Goal: Information Seeking & Learning: Learn about a topic

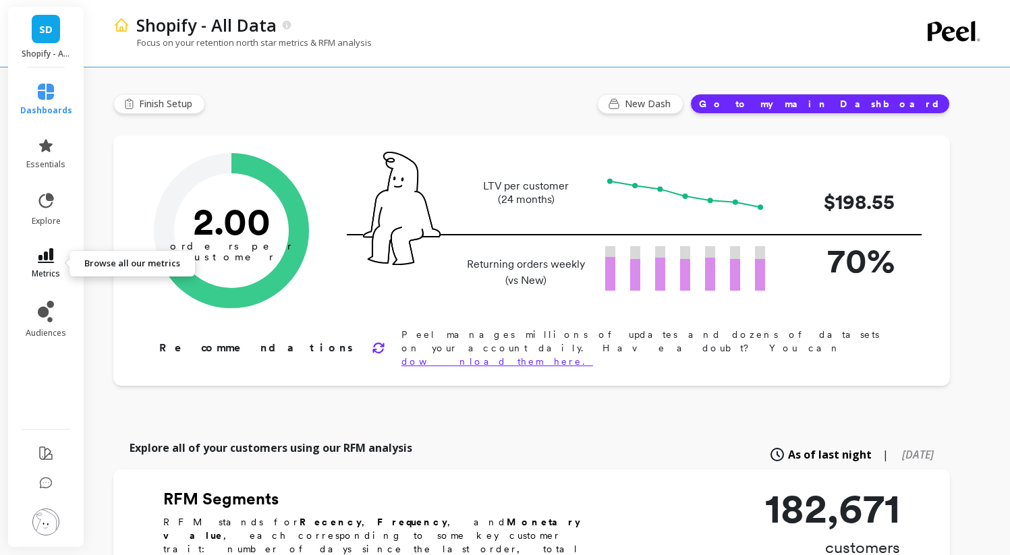
click at [28, 254] on link "metrics" at bounding box center [46, 263] width 52 height 31
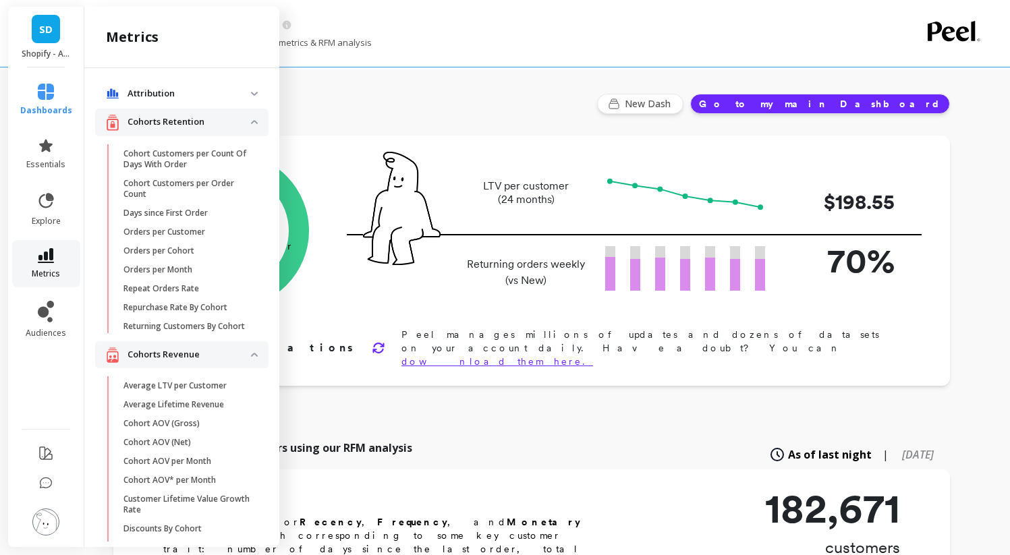
scroll to position [13, 0]
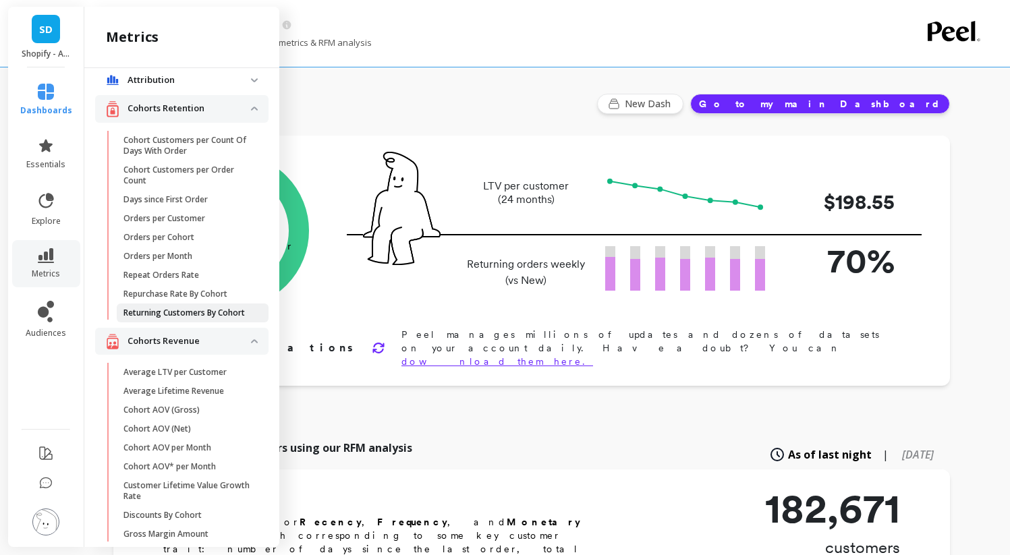
click at [175, 318] on p "Returning Customers By Cohort" at bounding box center [183, 313] width 121 height 11
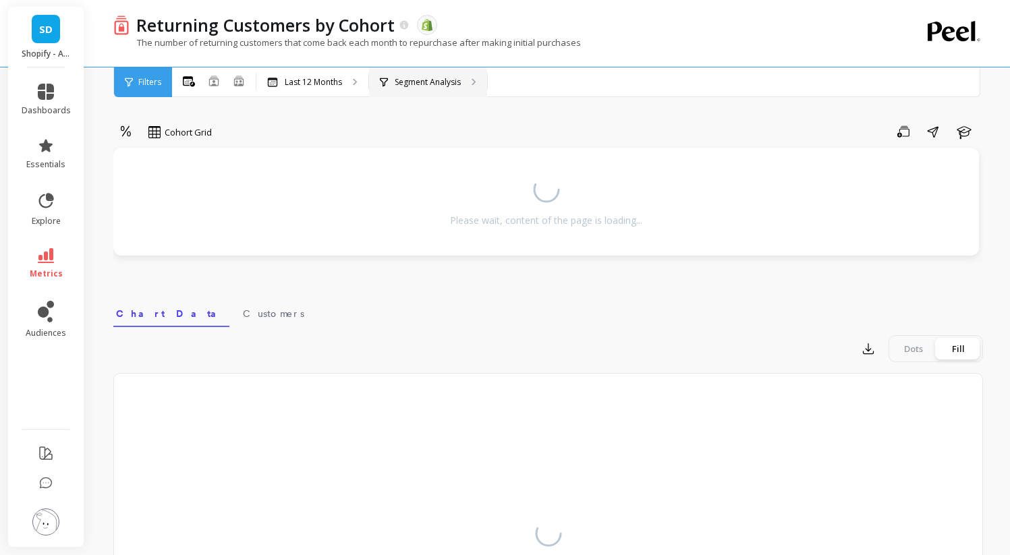
click at [408, 83] on p "Segment Analysis" at bounding box center [428, 82] width 66 height 11
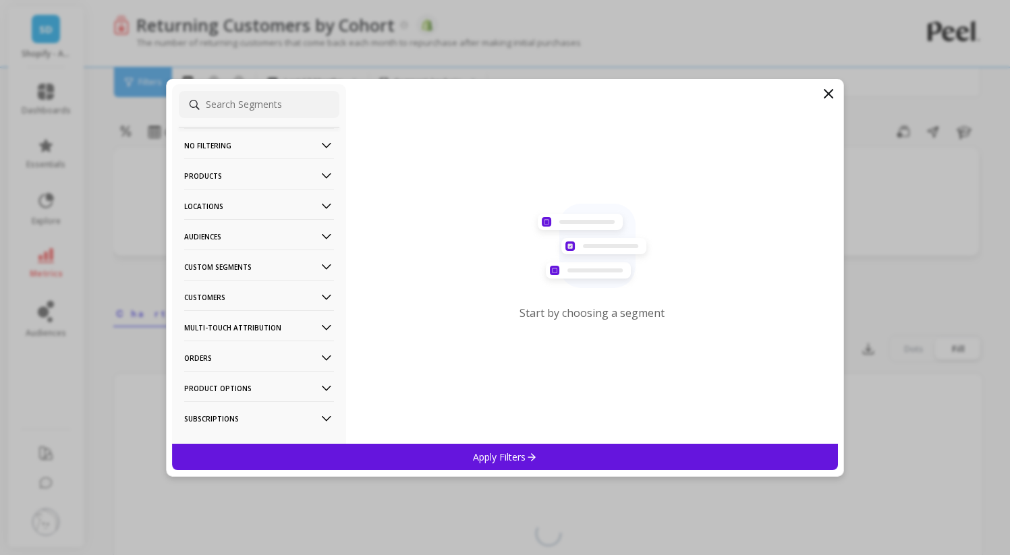
click at [253, 267] on p "Custom Segments" at bounding box center [259, 267] width 150 height 34
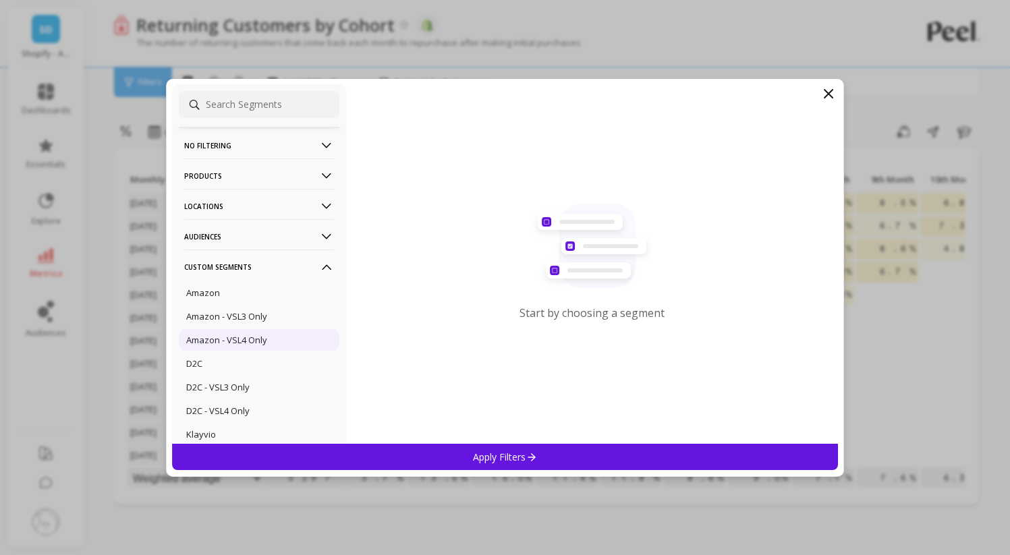
click at [228, 340] on p "Amazon - VSL4 Only" at bounding box center [226, 340] width 81 height 12
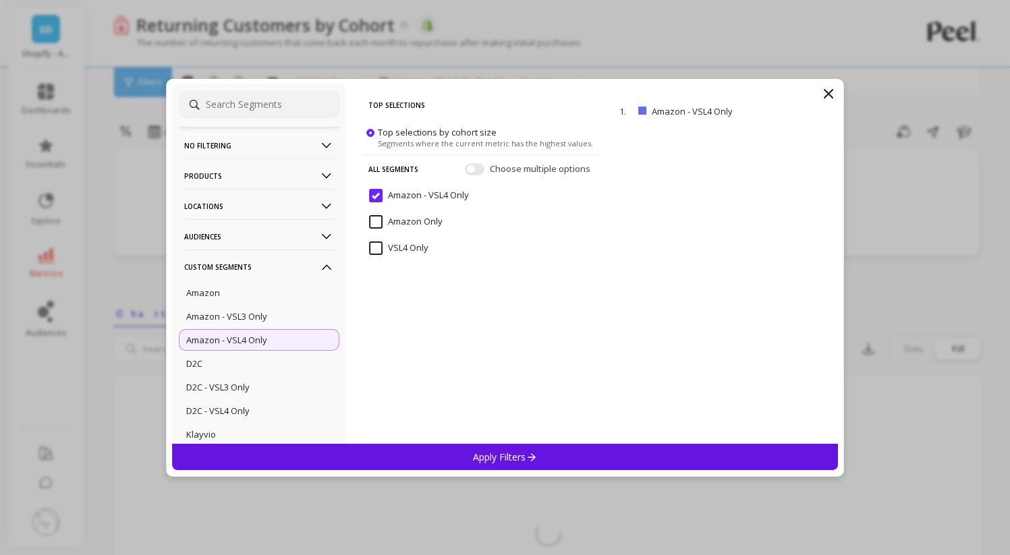
click at [502, 466] on div "Apply Filters" at bounding box center [505, 457] width 667 height 26
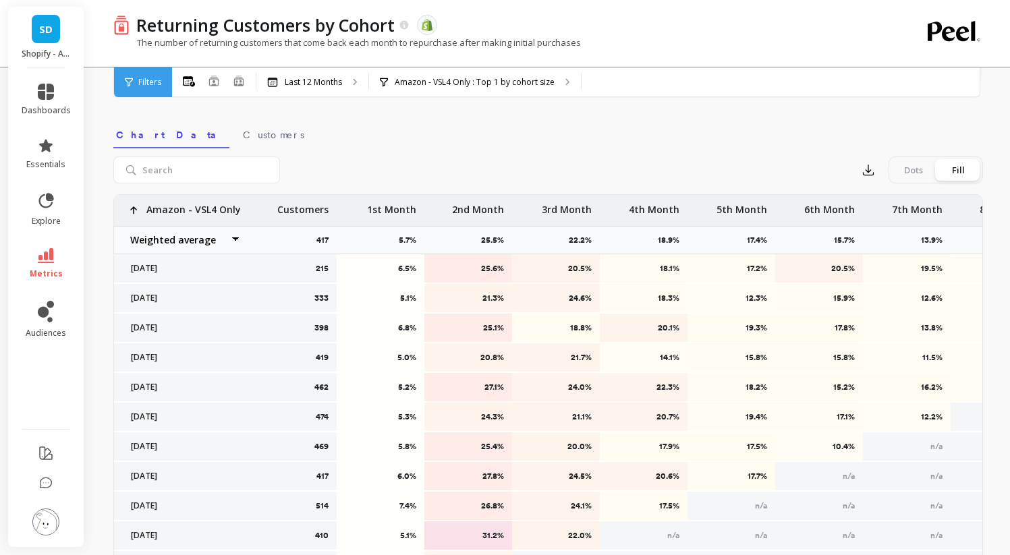
scroll to position [419, 0]
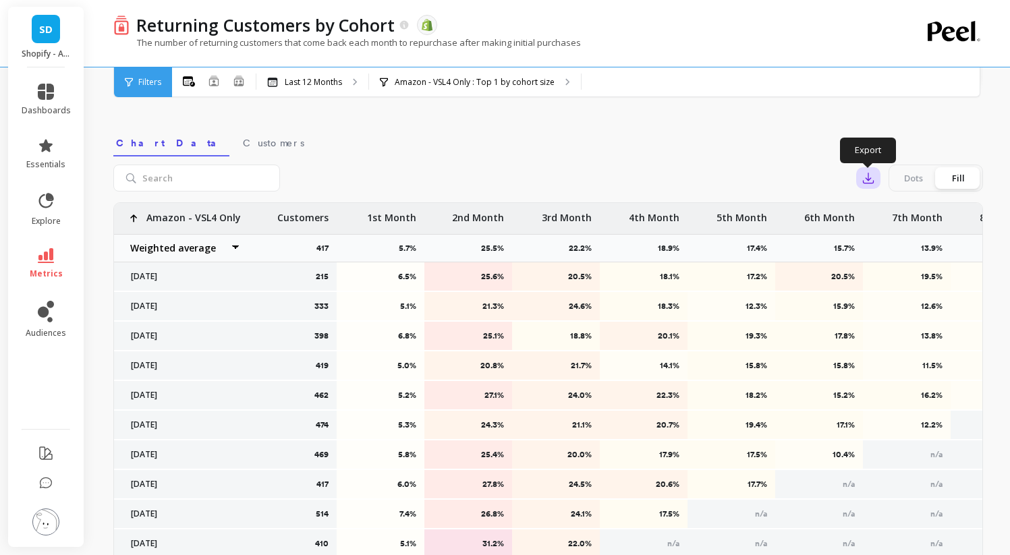
click at [871, 184] on icon "button" at bounding box center [868, 177] width 13 height 13
click at [905, 215] on button "CSV" at bounding box center [917, 215] width 120 height 24
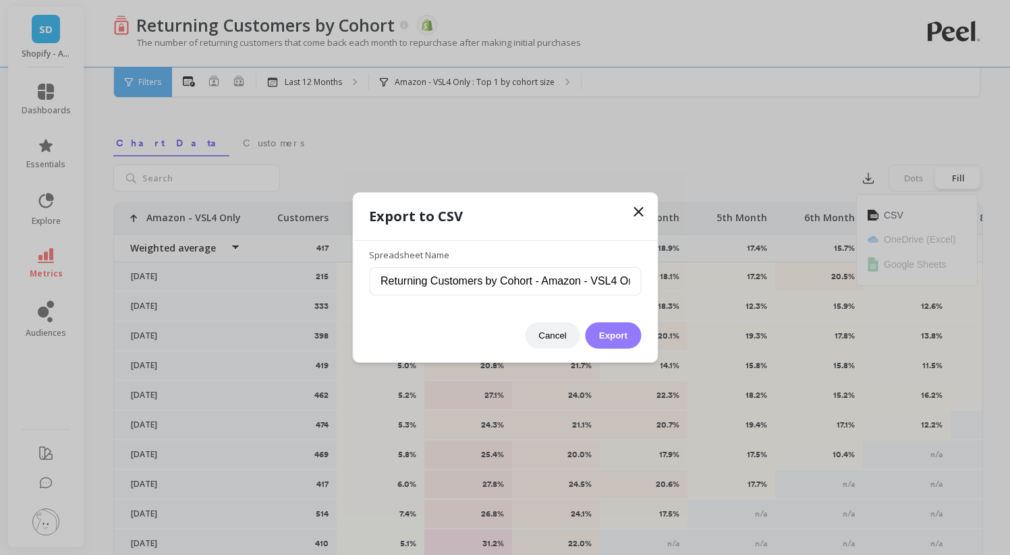
click at [621, 325] on button "Export" at bounding box center [613, 336] width 55 height 26
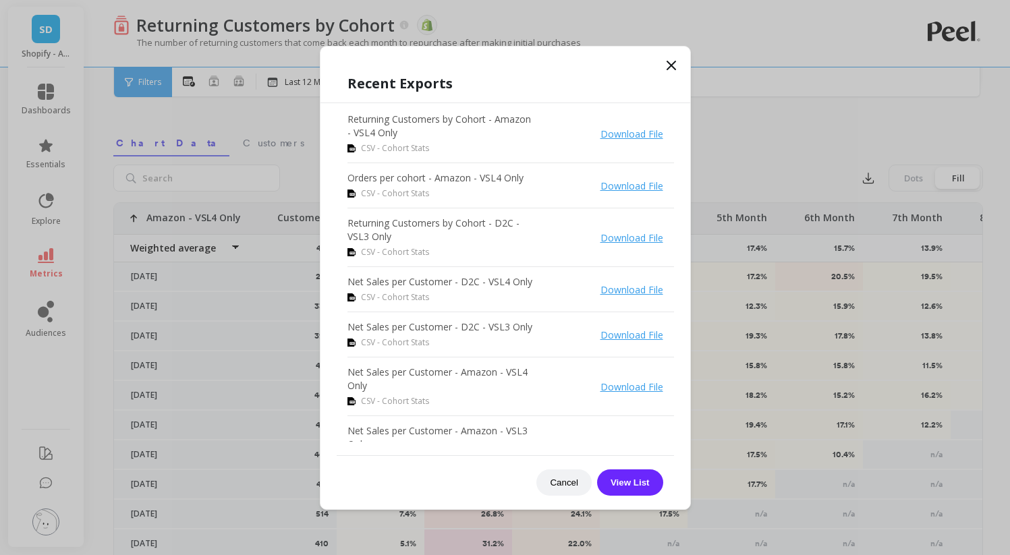
click at [675, 63] on icon at bounding box center [671, 65] width 16 height 16
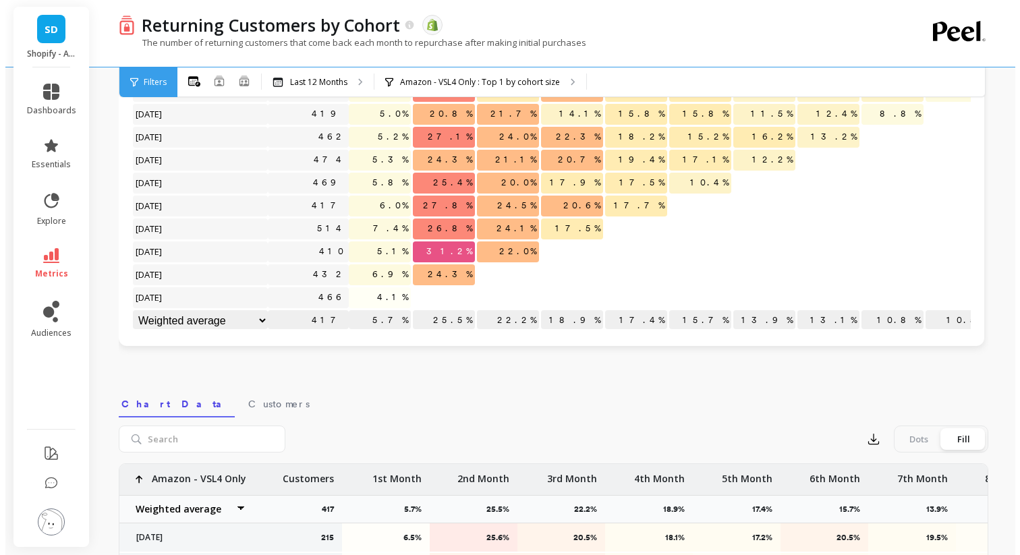
scroll to position [0, 0]
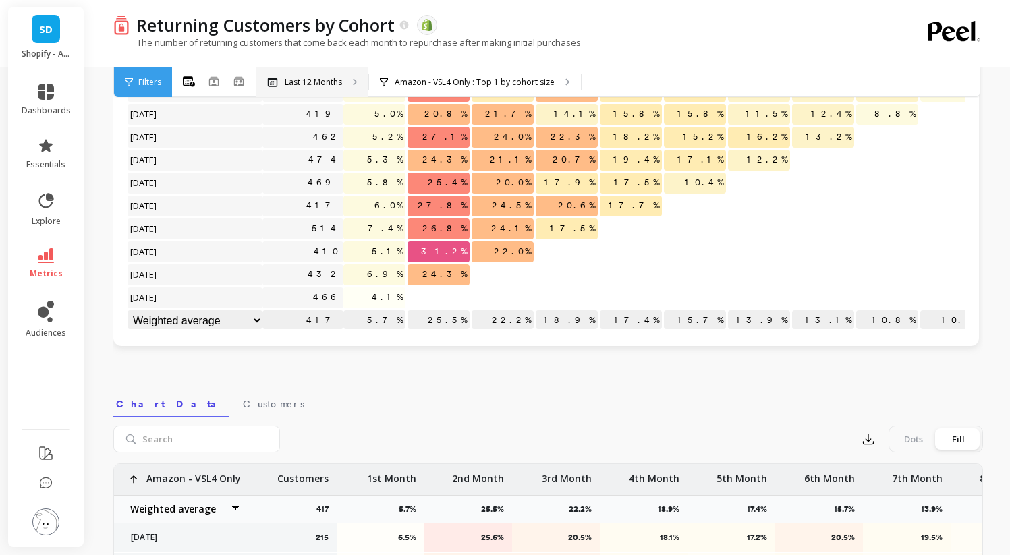
click at [311, 81] on p "Last 12 Months" at bounding box center [313, 82] width 57 height 11
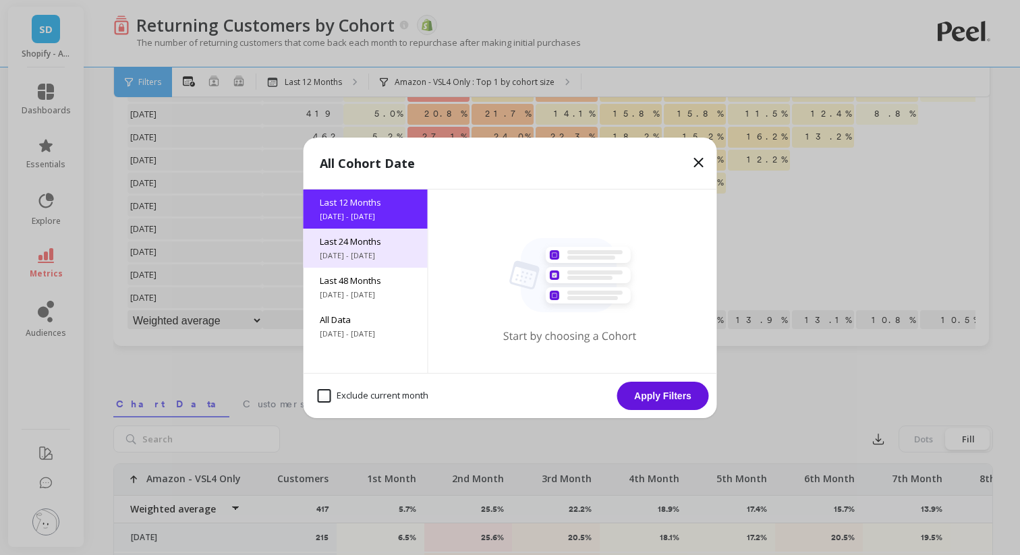
click at [372, 248] on div "Last 24 Months [DATE] - [DATE]" at bounding box center [366, 248] width 124 height 39
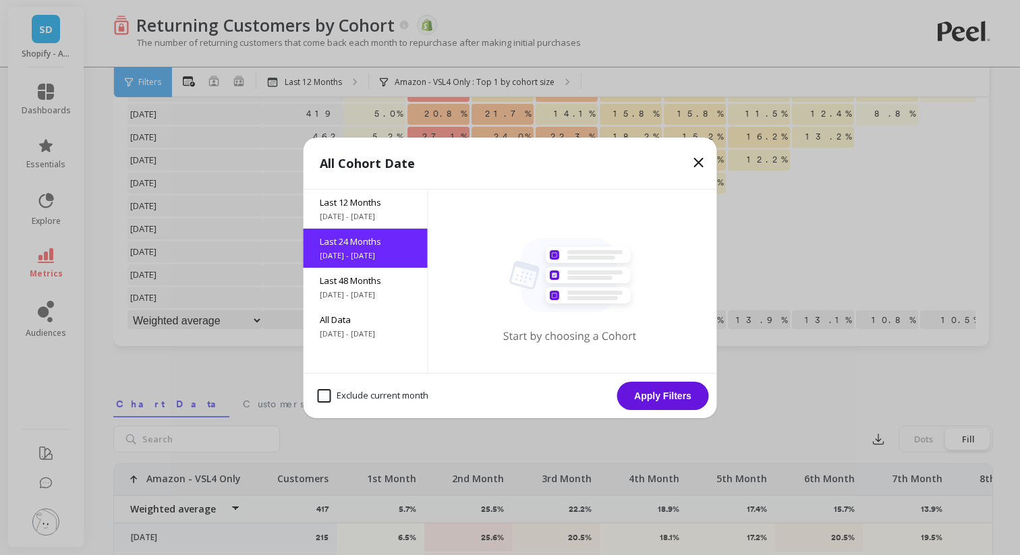
click at [319, 397] on month "Exclude current month" at bounding box center [373, 395] width 111 height 13
checkbox month "true"
click at [669, 401] on button "Apply Filters" at bounding box center [663, 396] width 92 height 28
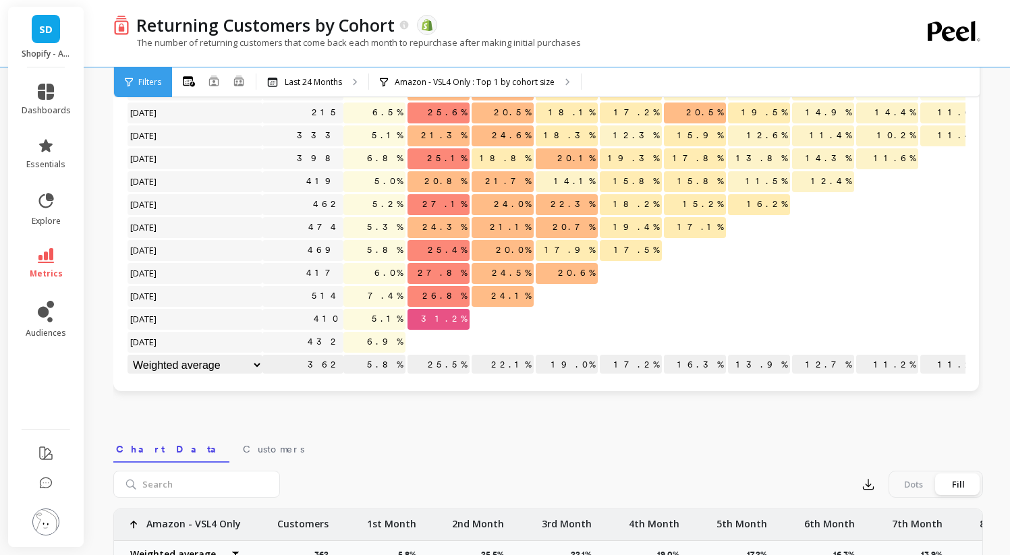
click at [319, 355] on p "362" at bounding box center [302, 365] width 81 height 20
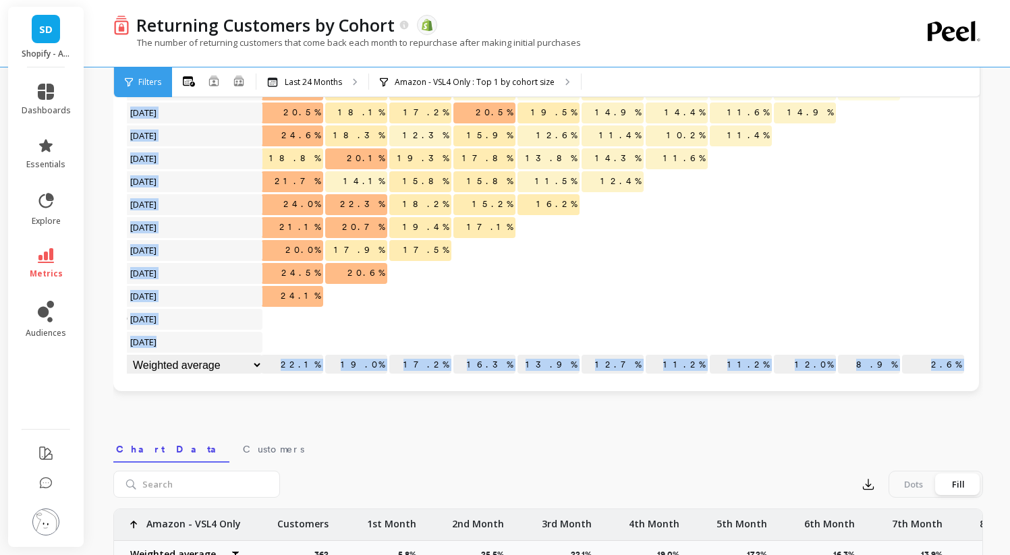
drag, startPoint x: 374, startPoint y: 352, endPoint x: 984, endPoint y: 356, distance: 610.0
click at [984, 356] on div "Returning Customers by Cohort The data you are viewing comes from: Shopify The …" at bounding box center [551, 437] width 918 height 1101
copy div "5.8% 25.5% 22.1% 19.0% 17.2% 16.3% 13.9% 12.7% 11.2% 11.2% 12.0% 8.9% 2.6% Mont…"
click at [45, 262] on icon at bounding box center [46, 255] width 16 height 15
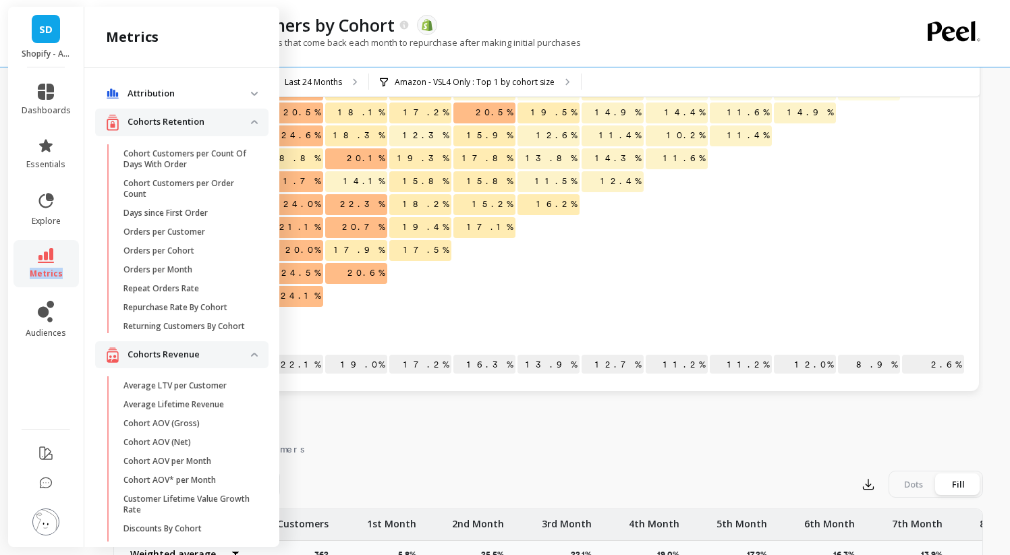
click at [45, 262] on icon at bounding box center [46, 255] width 16 height 15
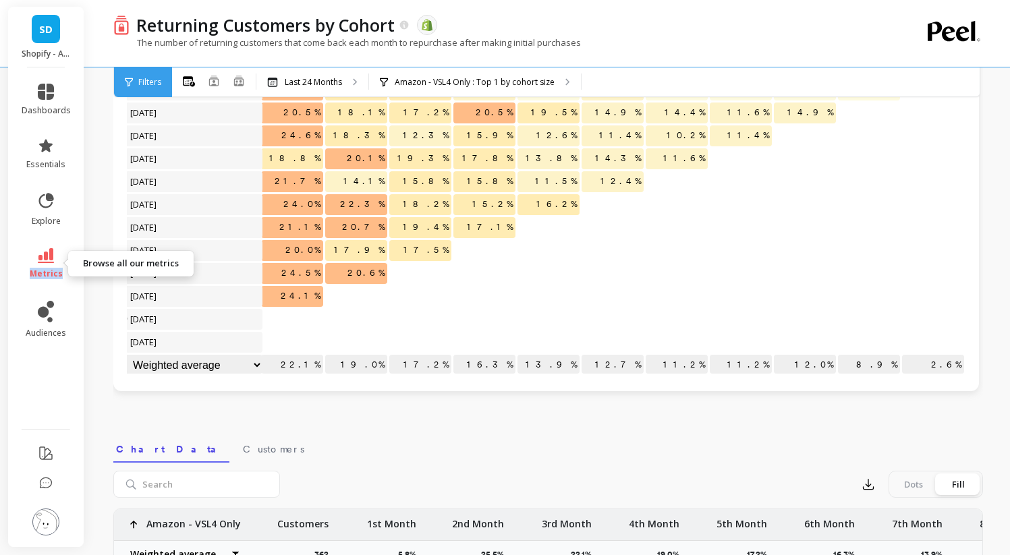
click at [52, 266] on link "metrics" at bounding box center [46, 263] width 49 height 31
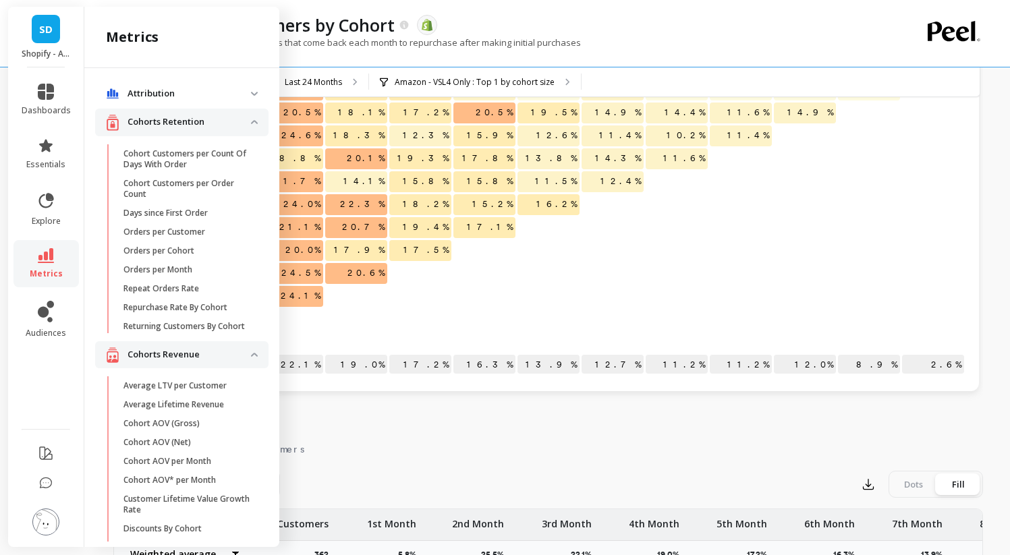
scroll to position [13, 0]
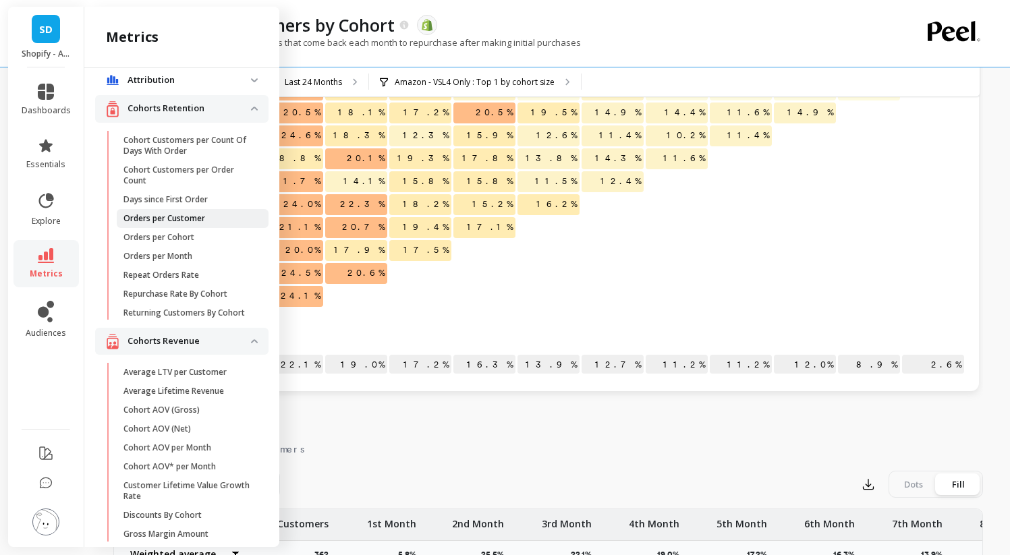
click at [171, 215] on p "Orders per Customer" at bounding box center [164, 218] width 82 height 11
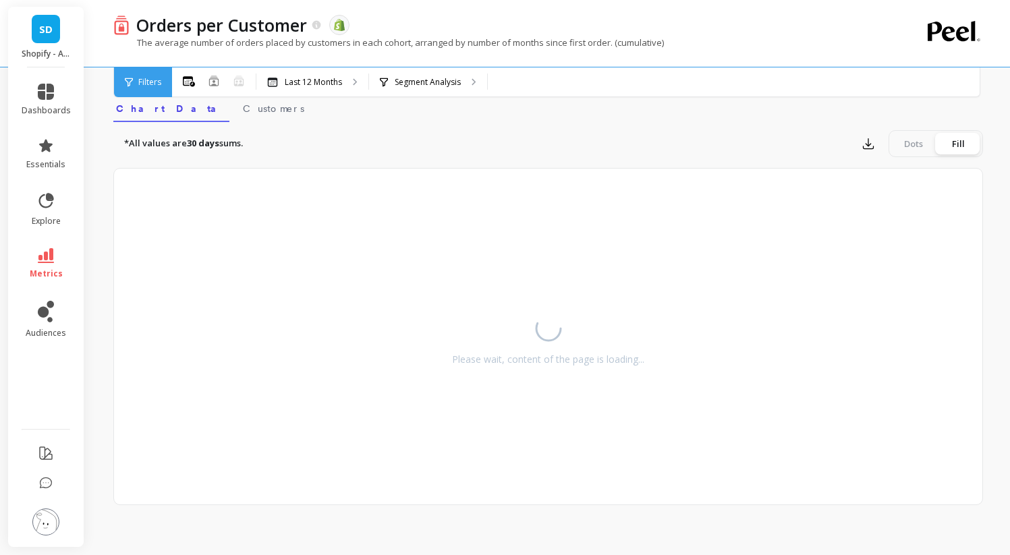
scroll to position [208, 0]
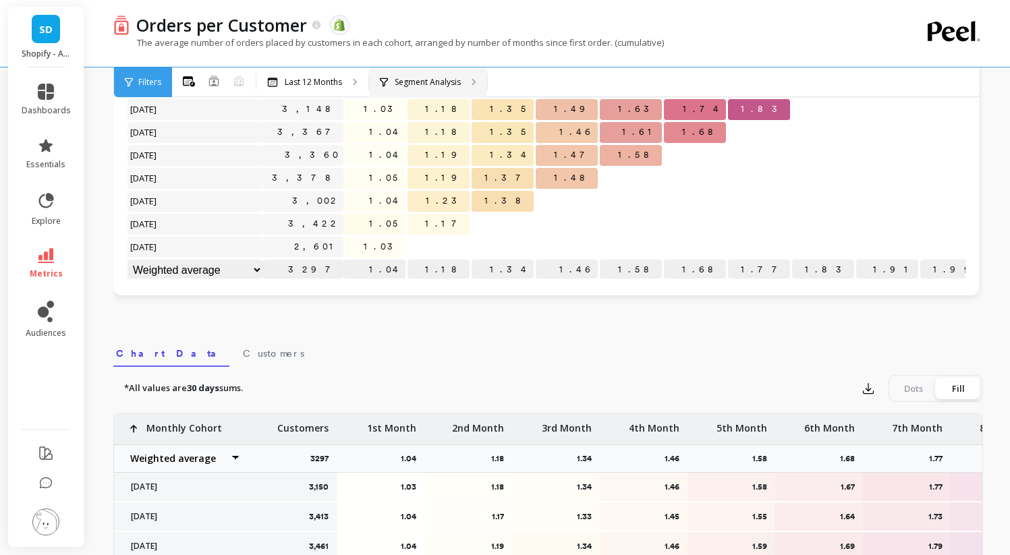
click at [435, 84] on p "Segment Analysis" at bounding box center [428, 82] width 66 height 11
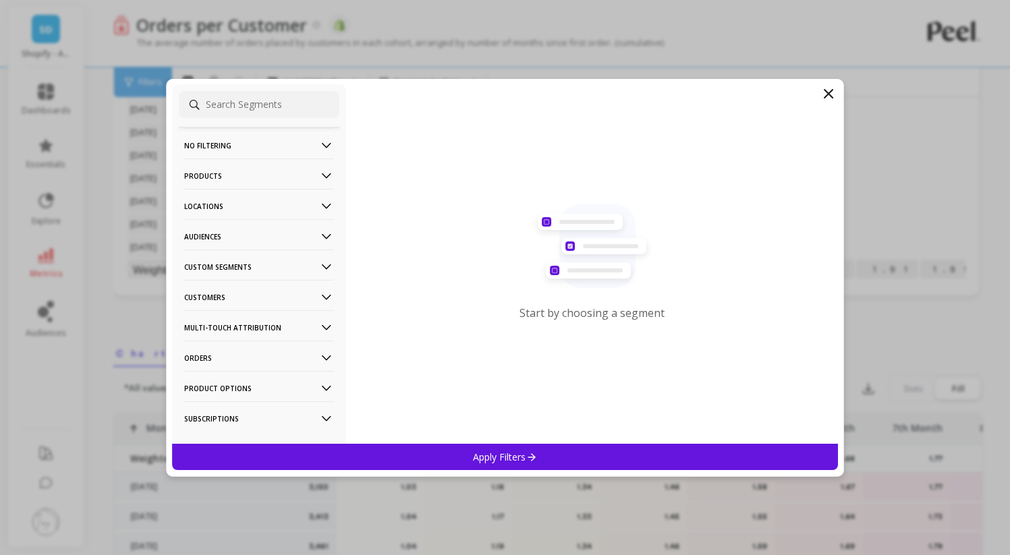
click at [223, 265] on p "Custom Segments" at bounding box center [259, 267] width 150 height 34
click at [235, 335] on p "Amazon - VSL4 Only" at bounding box center [226, 340] width 81 height 12
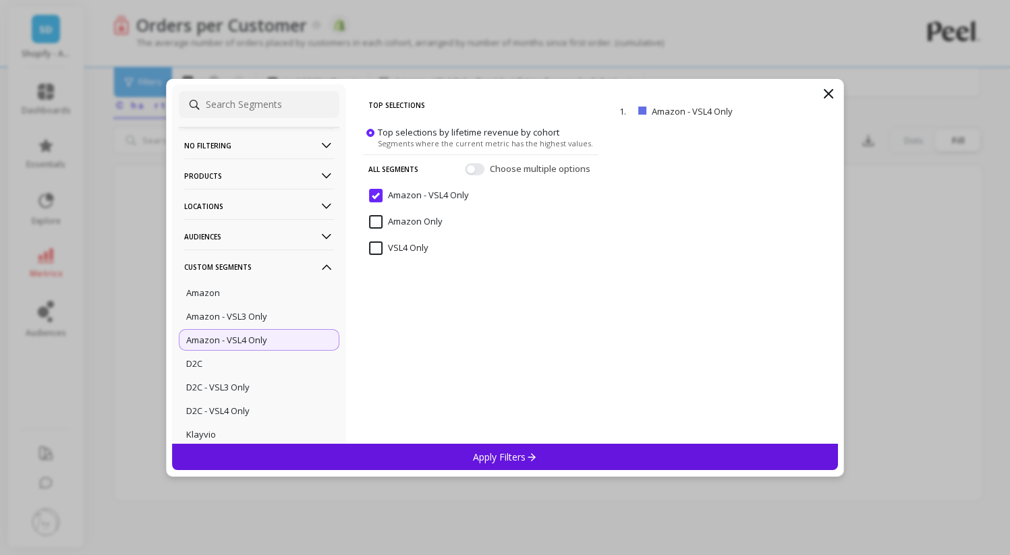
click at [483, 455] on p "Apply Filters" at bounding box center [505, 457] width 64 height 13
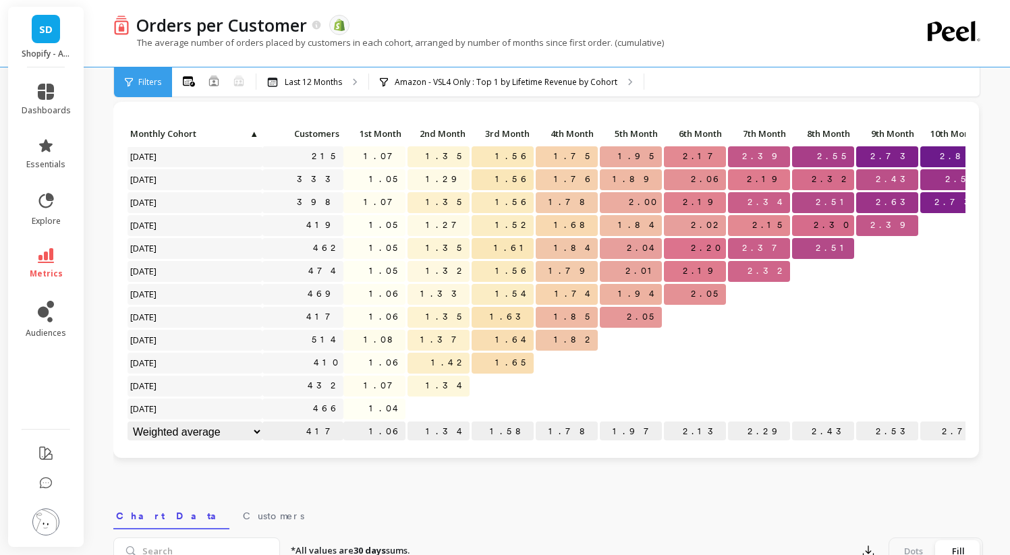
scroll to position [3, 157]
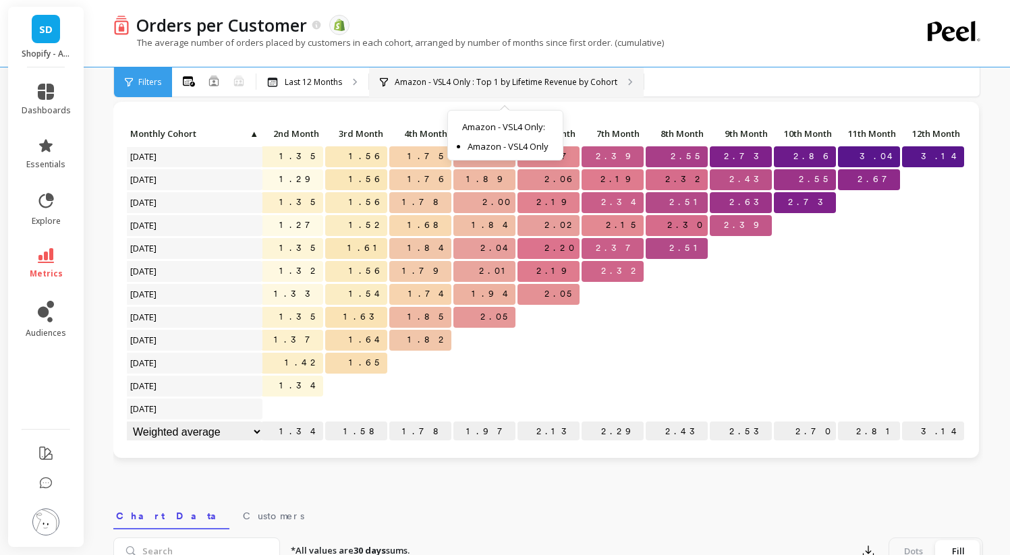
click at [453, 84] on p "Amazon - VSL4 Only : Top 1 by Lifetime Revenue by Cohort" at bounding box center [506, 82] width 223 height 11
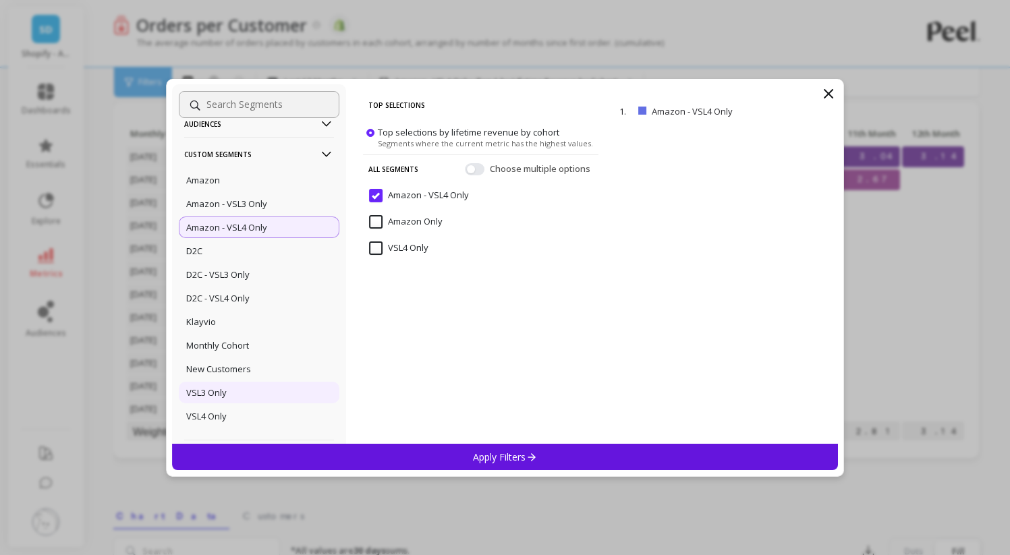
scroll to position [115, 0]
click at [226, 418] on p "VSL4 Only" at bounding box center [206, 414] width 40 height 12
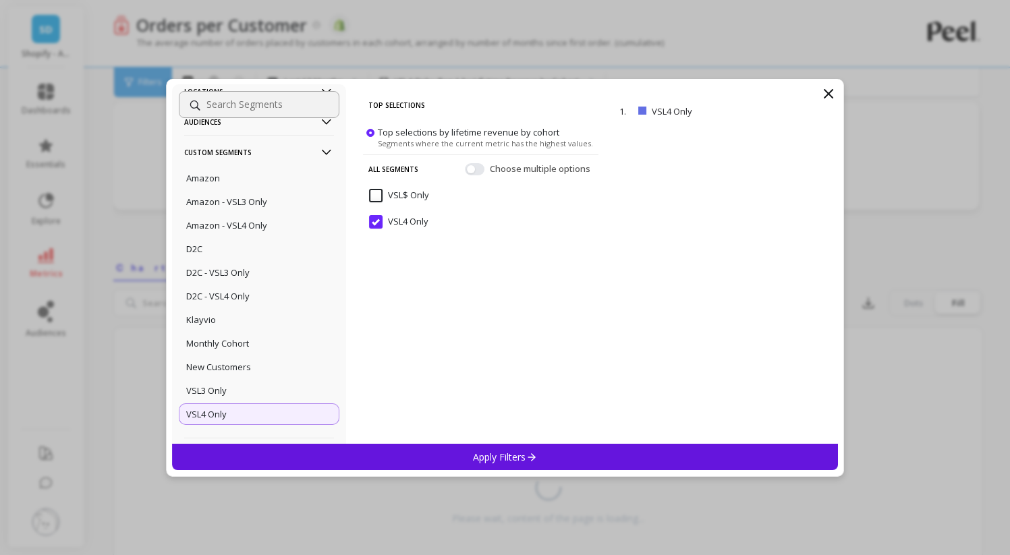
click at [484, 455] on p "Apply Filters" at bounding box center [505, 457] width 64 height 13
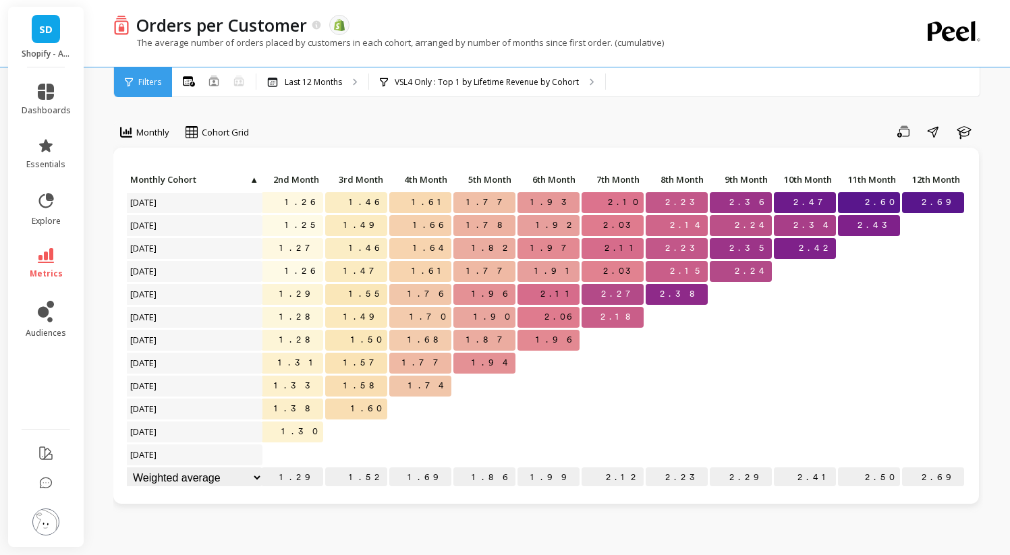
scroll to position [11, 157]
